Goal: Task Accomplishment & Management: Use online tool/utility

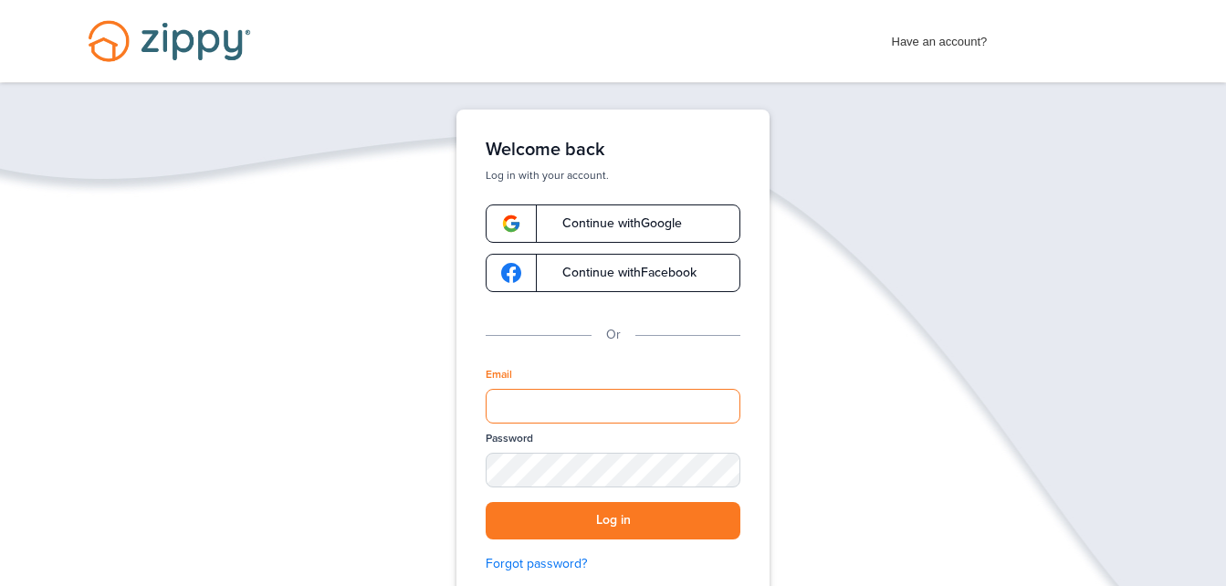
click at [533, 398] on input "Email" at bounding box center [613, 406] width 255 height 35
type input "**********"
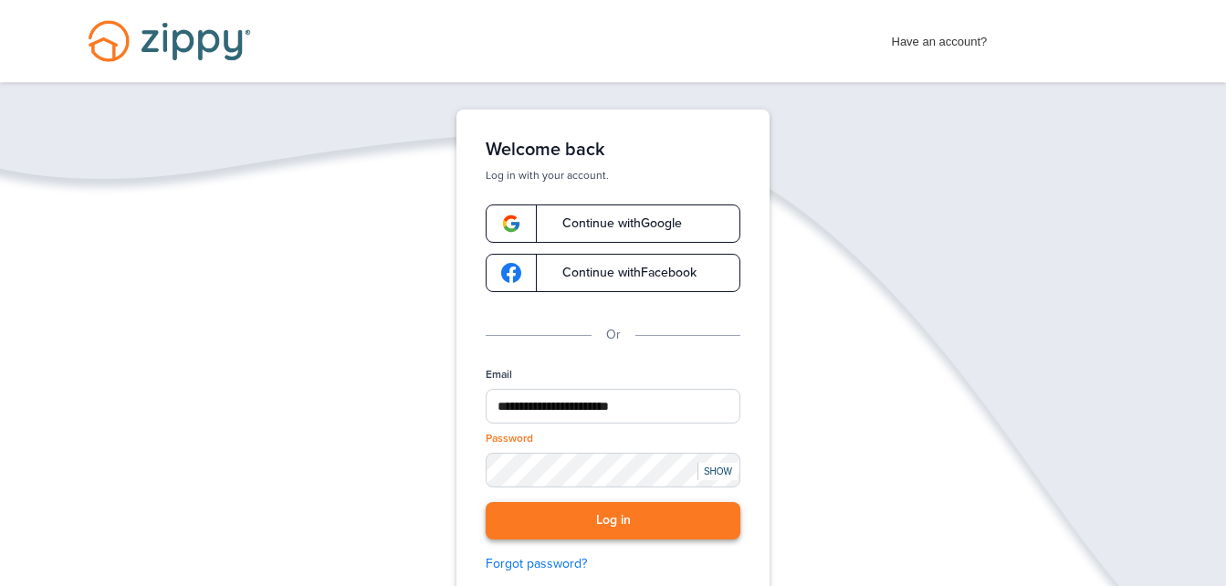
click at [671, 519] on button "Log in" at bounding box center [613, 520] width 255 height 37
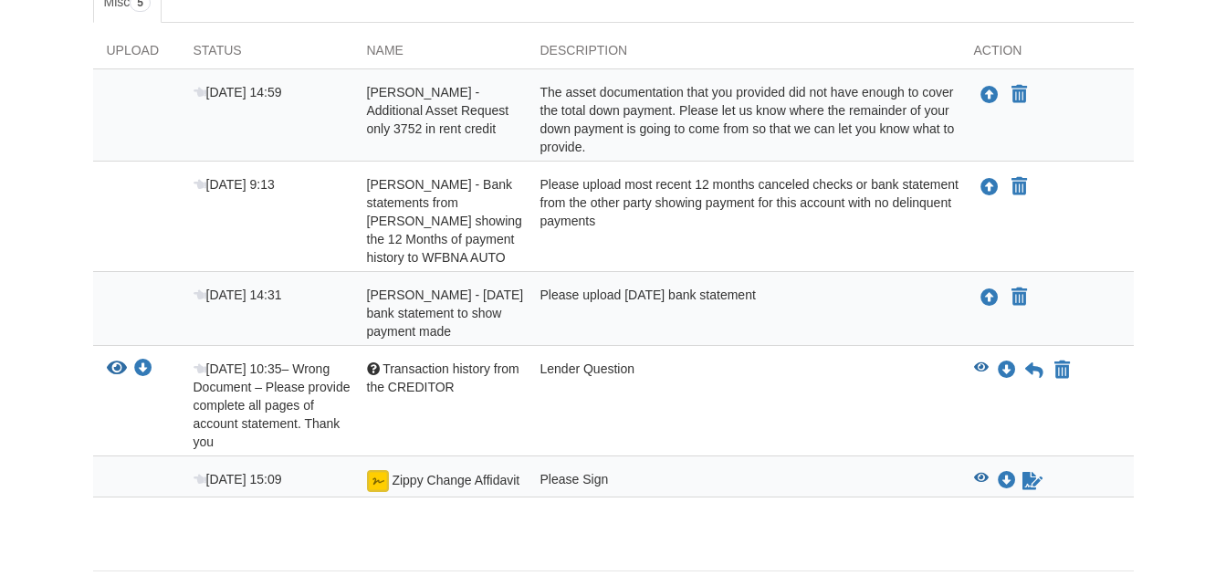
scroll to position [365, 0]
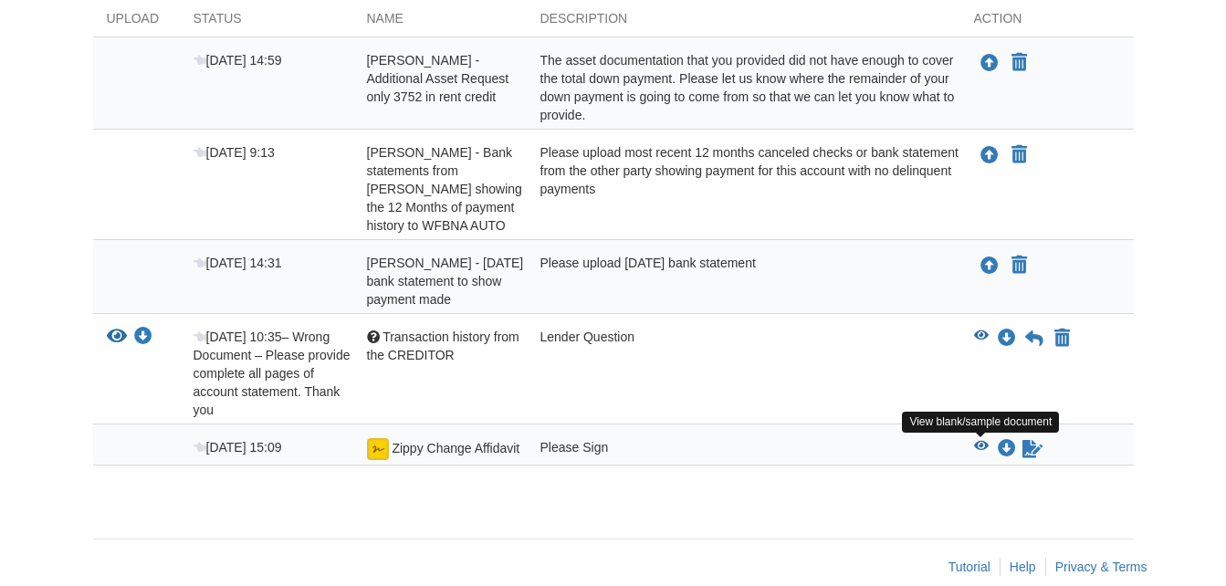
click at [978, 449] on icon "View Zippy Change Affidavit" at bounding box center [981, 446] width 15 height 13
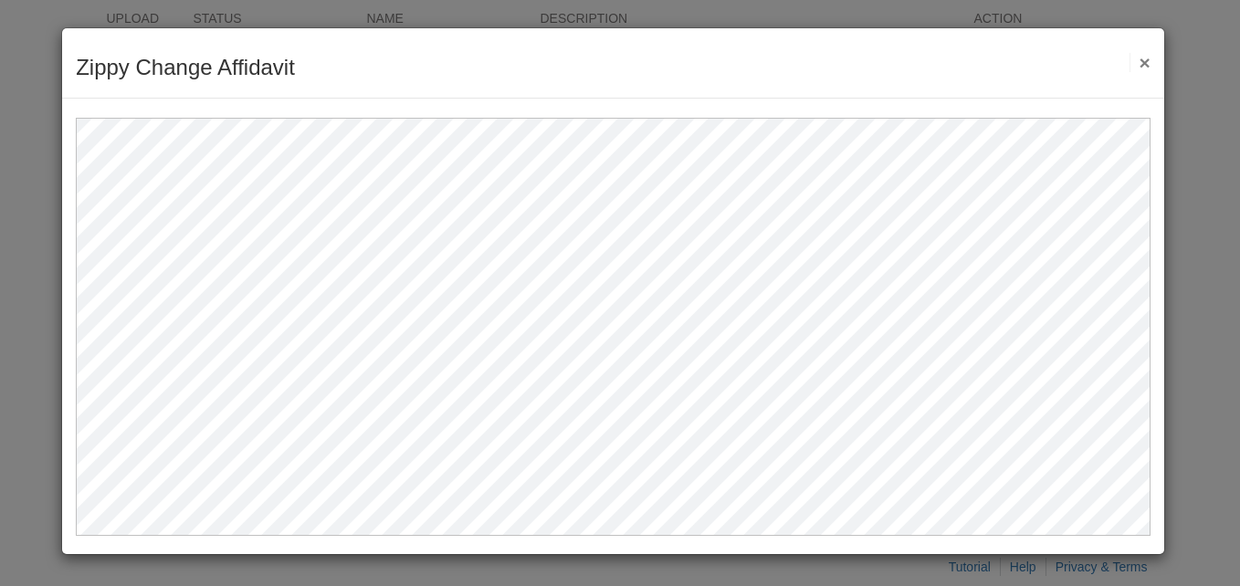
click at [1141, 61] on button "×" at bounding box center [1140, 62] width 21 height 19
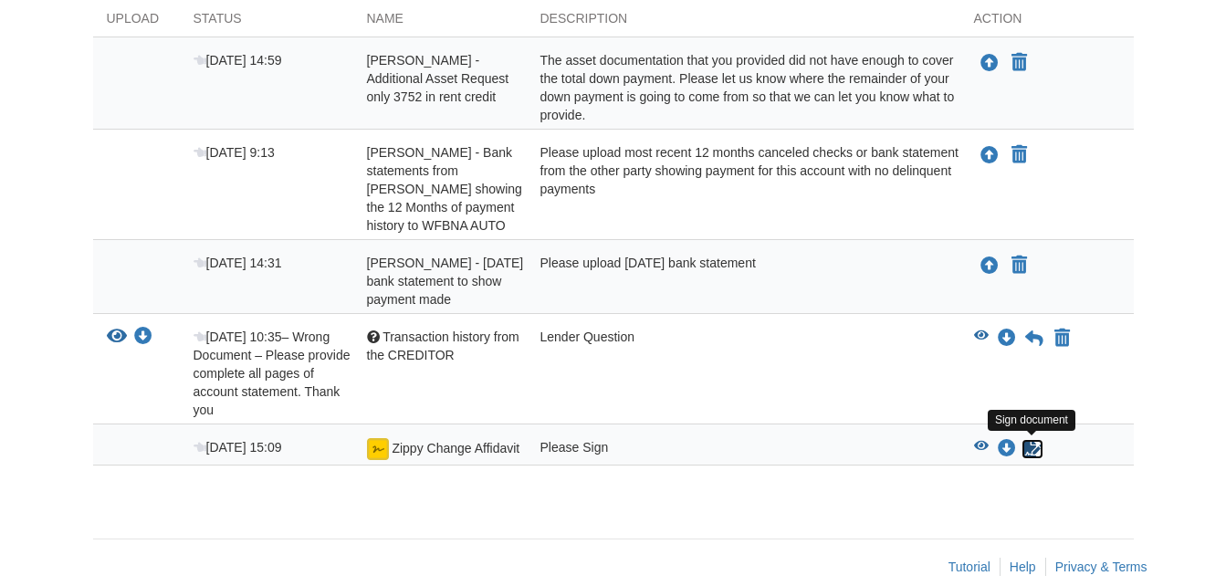
click at [1030, 449] on icon "Sign Form" at bounding box center [1033, 449] width 20 height 18
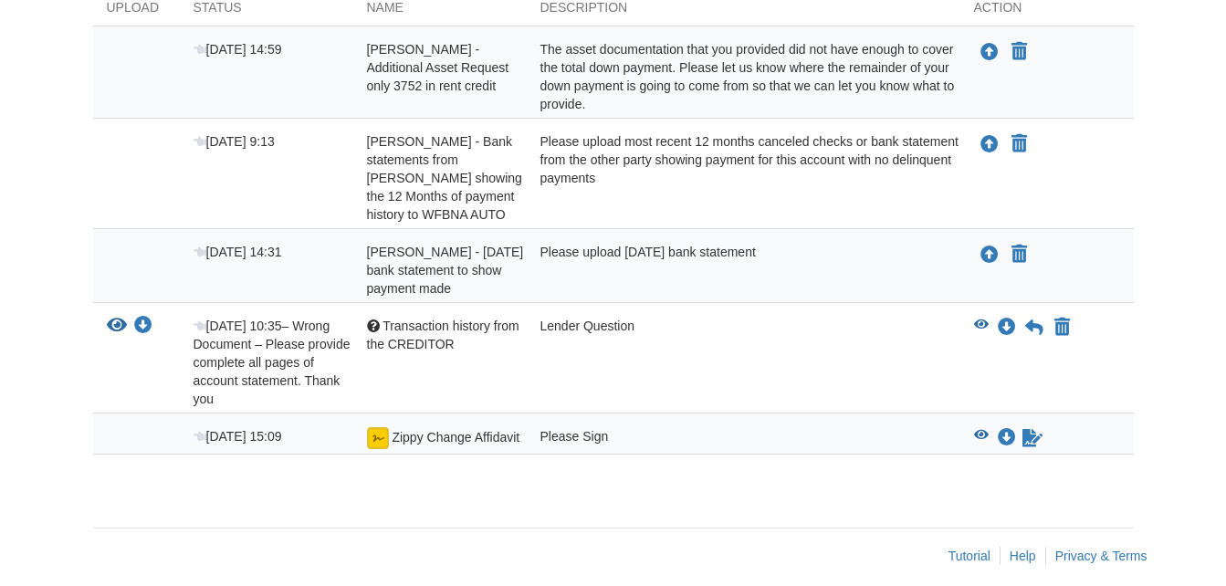
scroll to position [392, 0]
